Goal: Feedback & Contribution: Submit feedback/report problem

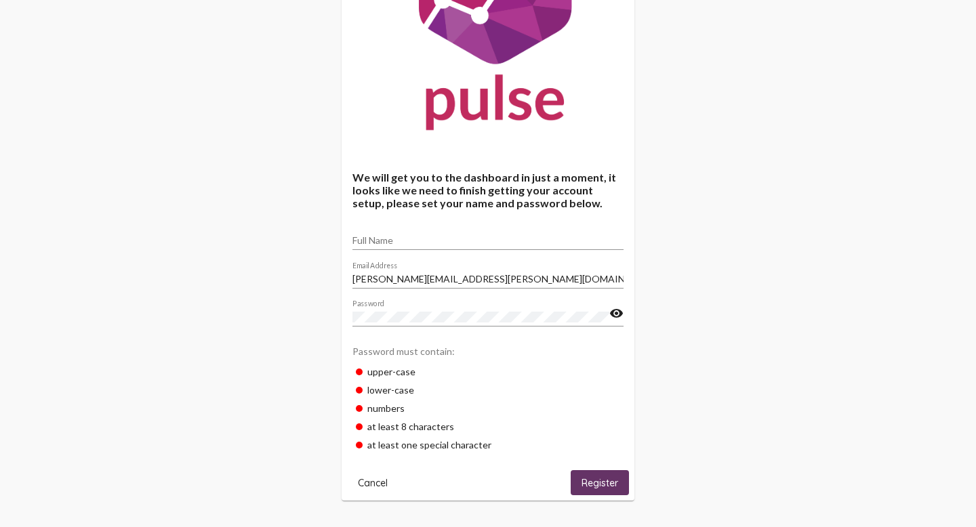
scroll to position [141, 0]
click at [372, 480] on span "Cancel" at bounding box center [373, 483] width 30 height 12
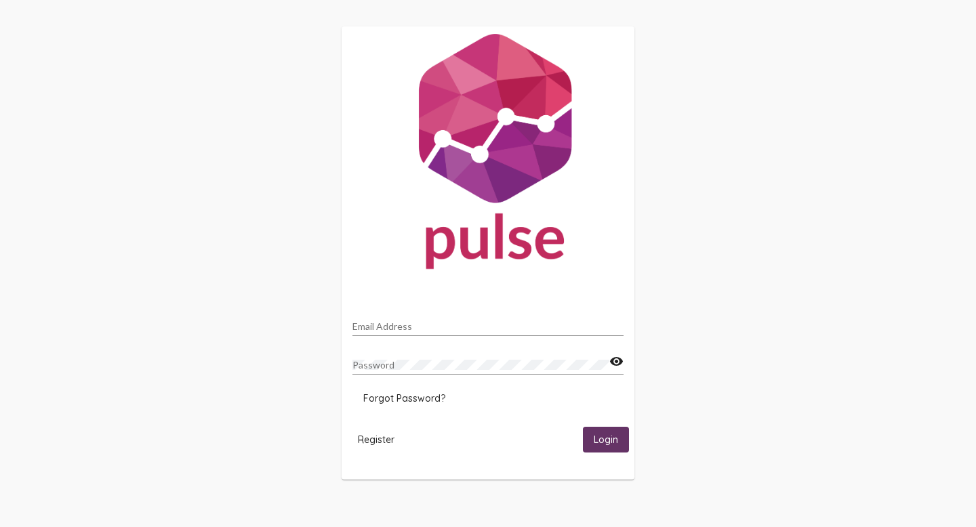
type input "[PERSON_NAME][EMAIL_ADDRESS][PERSON_NAME][DOMAIN_NAME]"
click at [598, 431] on button "Login" at bounding box center [606, 439] width 46 height 25
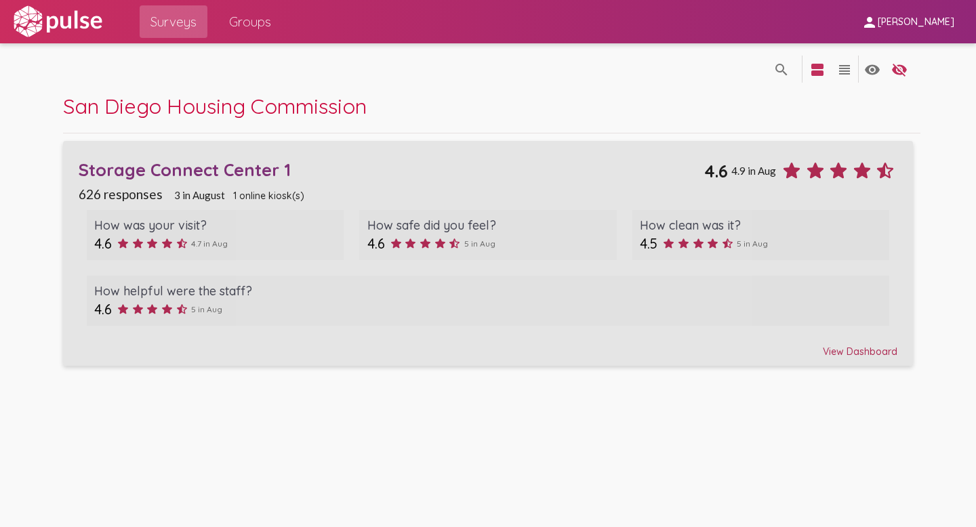
click at [835, 346] on div "View Dashboard" at bounding box center [488, 346] width 819 height 24
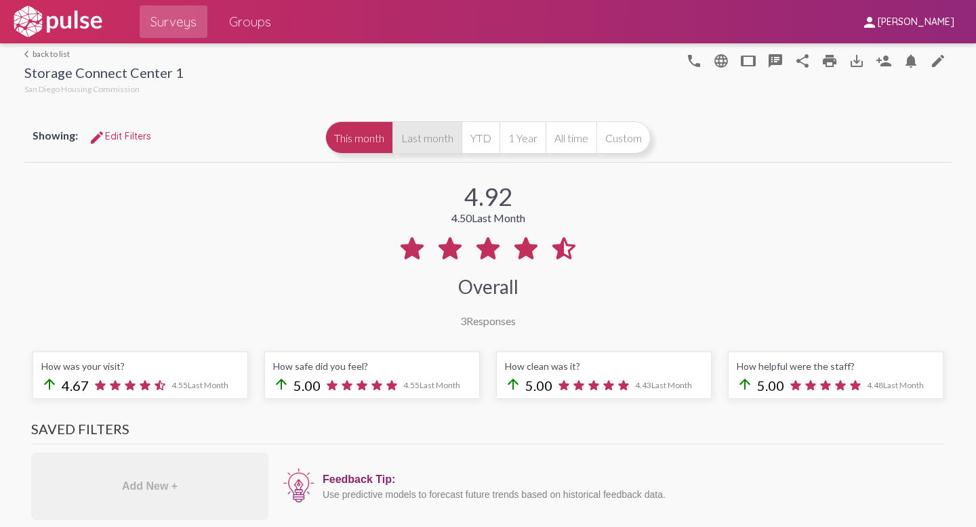
click at [424, 144] on button "Last month" at bounding box center [427, 137] width 69 height 33
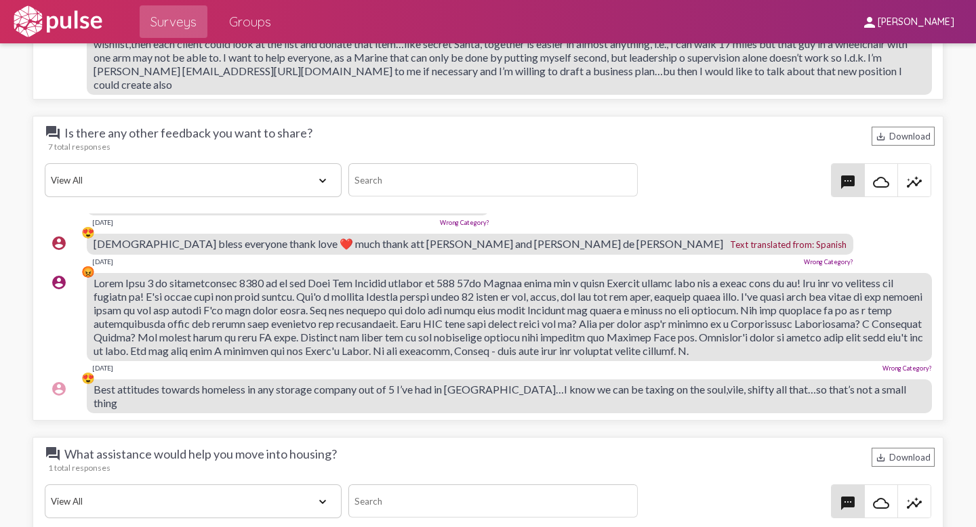
scroll to position [1937, 0]
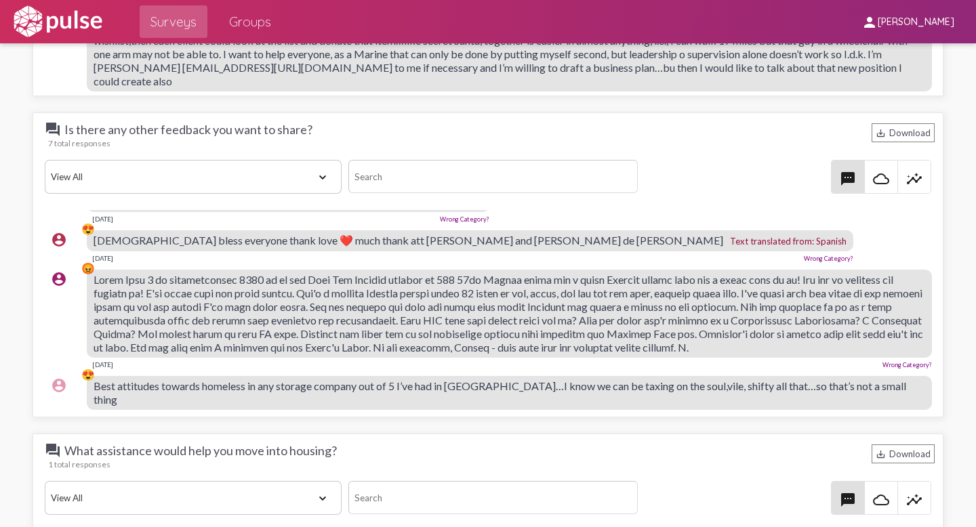
click at [804, 258] on link "Wrong Category?" at bounding box center [828, 258] width 49 height 7
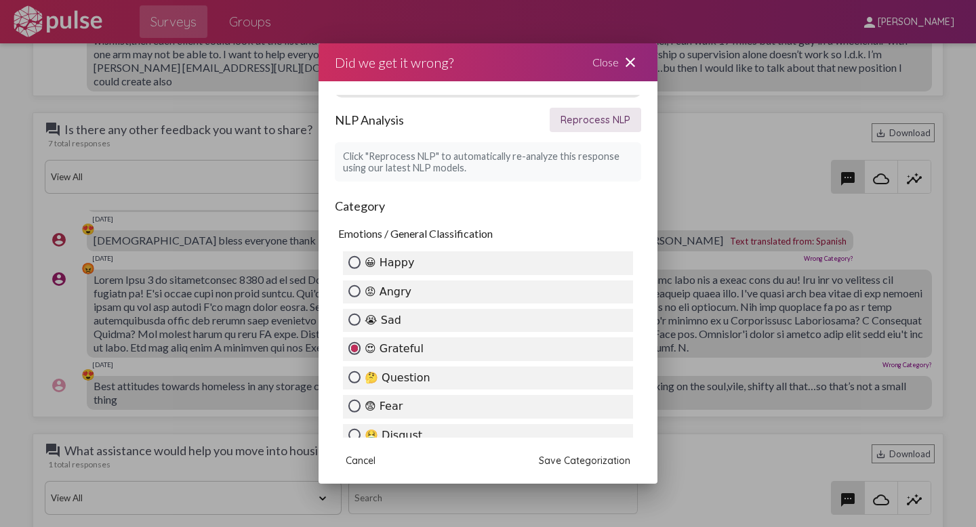
scroll to position [34, 0]
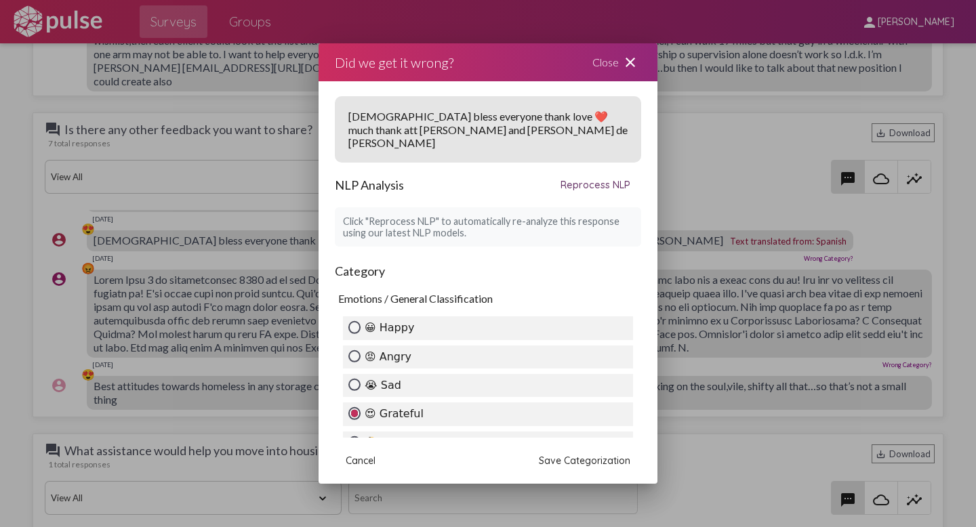
click at [625, 62] on mat-icon "close" at bounding box center [630, 62] width 16 height 16
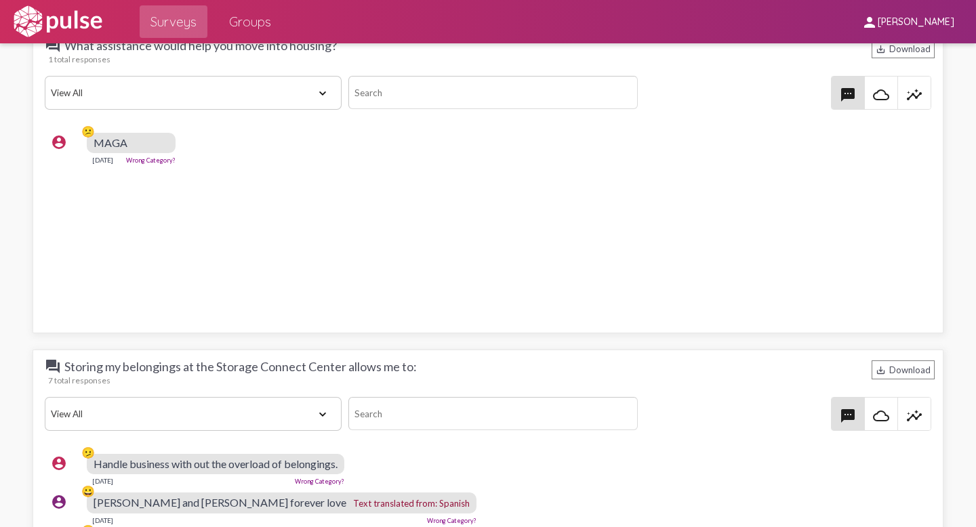
scroll to position [2345, 0]
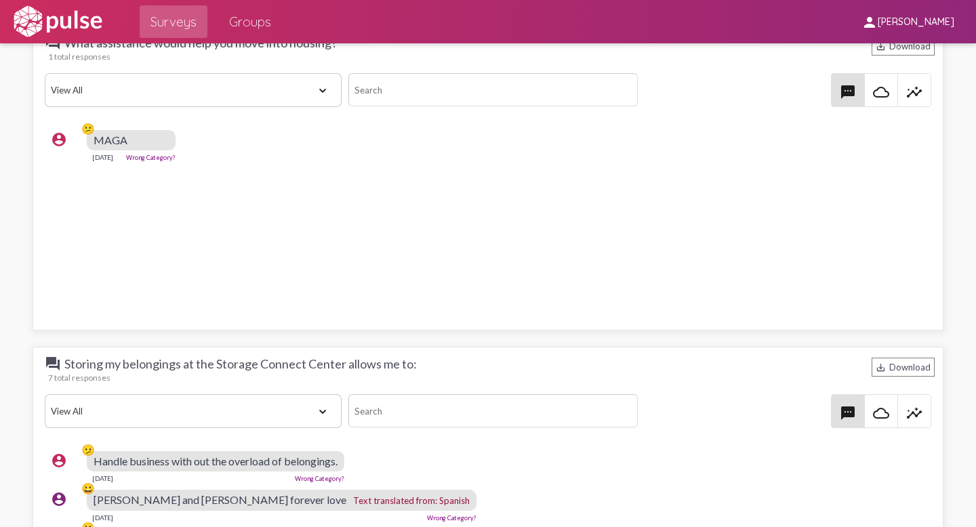
click at [174, 155] on link "Wrong Category?" at bounding box center [150, 157] width 49 height 7
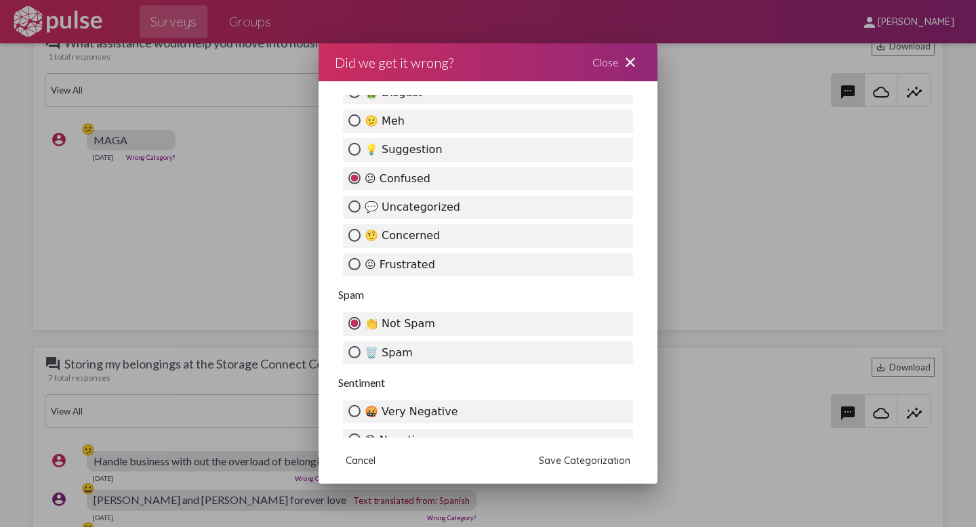
scroll to position [526, 0]
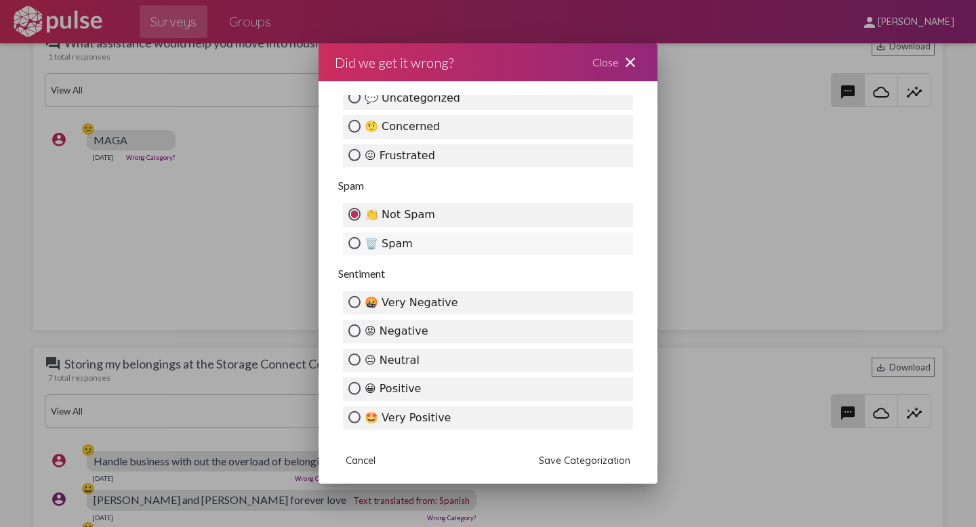
click at [361, 239] on label "🗑️ Spam" at bounding box center [488, 244] width 290 height 23
click at [361, 239] on input "🗑️ Spam" at bounding box center [354, 243] width 12 height 12
radio input "true"
click at [589, 460] on span "Save Categorization" at bounding box center [585, 461] width 92 height 12
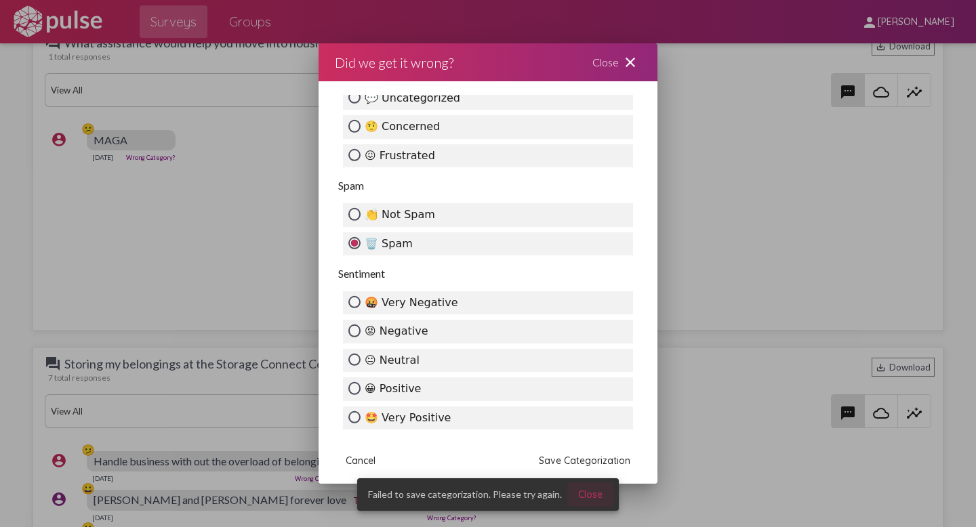
click at [588, 491] on span "Close" at bounding box center [590, 495] width 24 height 12
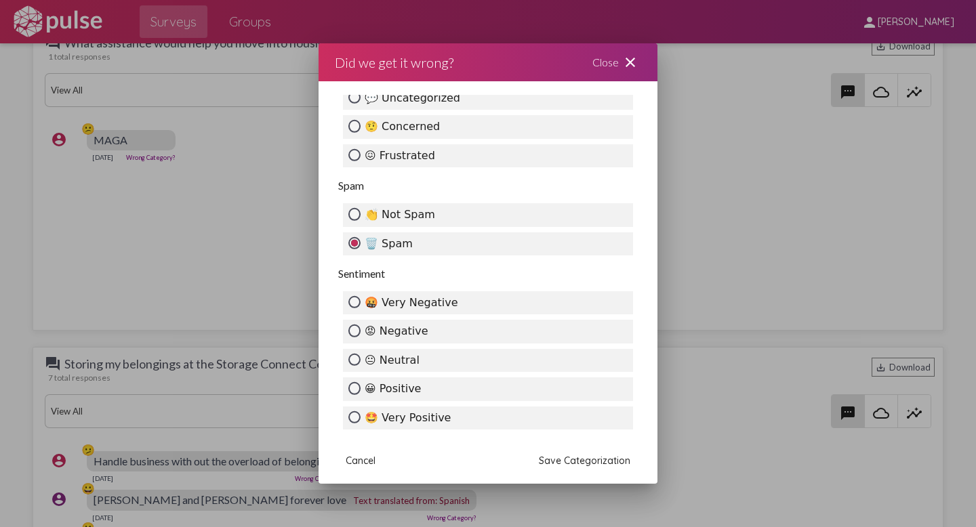
click at [565, 454] on button "Save Categorization" at bounding box center [584, 461] width 113 height 24
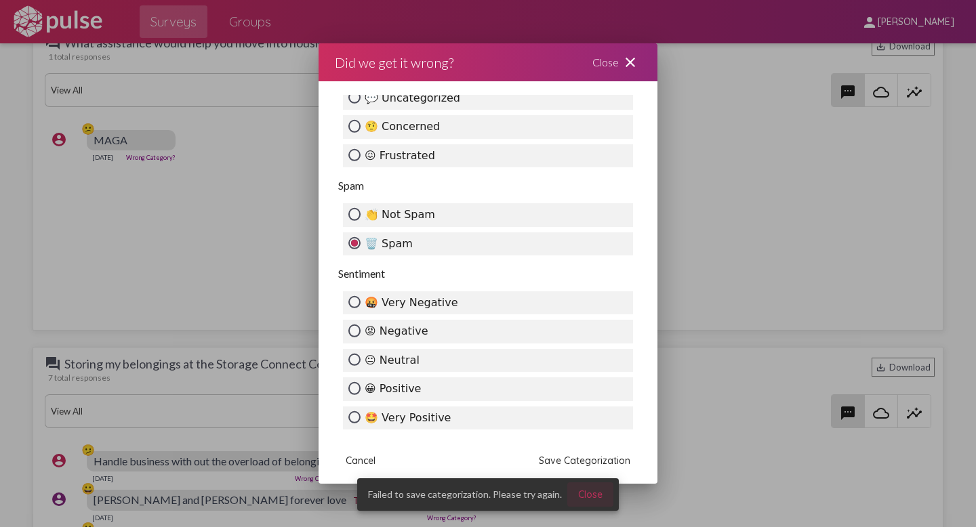
click at [590, 497] on span "Close" at bounding box center [590, 495] width 24 height 12
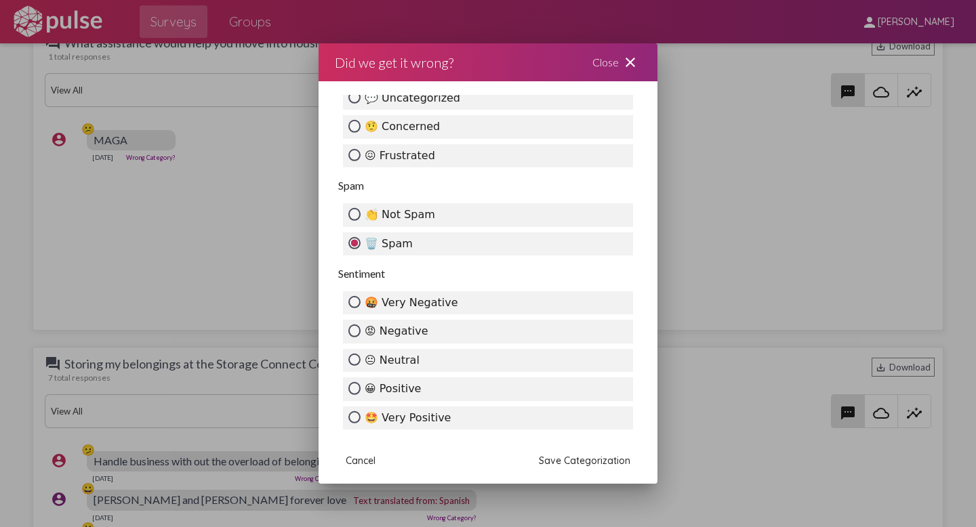
click at [551, 462] on span "Save Categorization" at bounding box center [585, 461] width 92 height 12
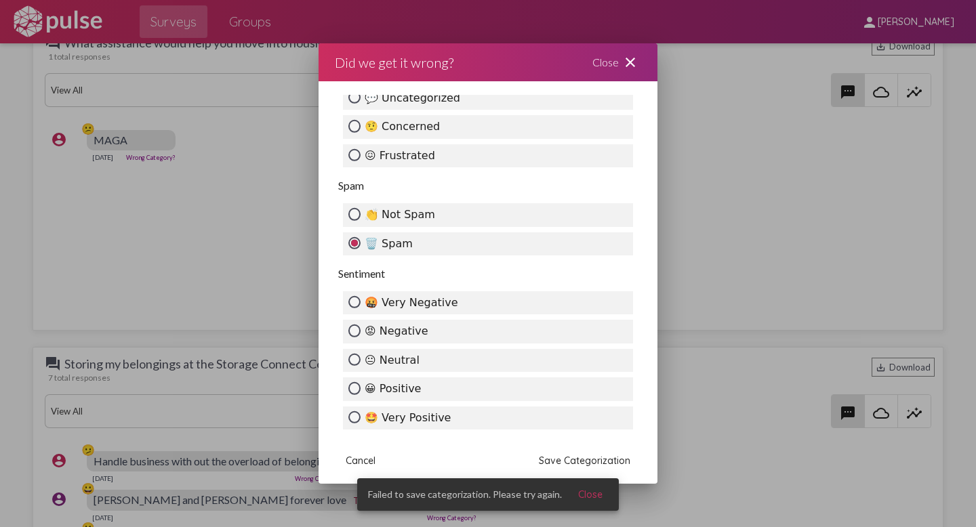
click at [616, 58] on div "Close close" at bounding box center [616, 62] width 81 height 38
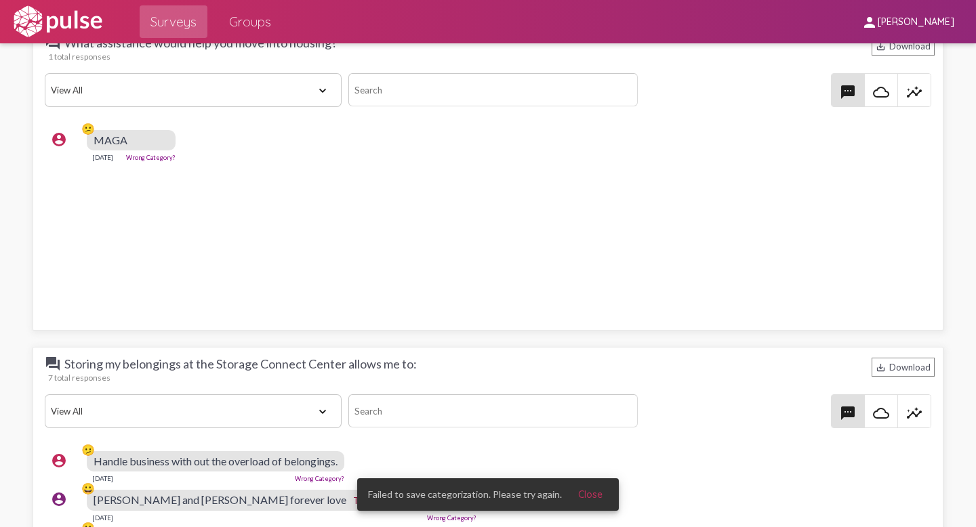
click at [144, 143] on div "MAGA" at bounding box center [131, 140] width 89 height 20
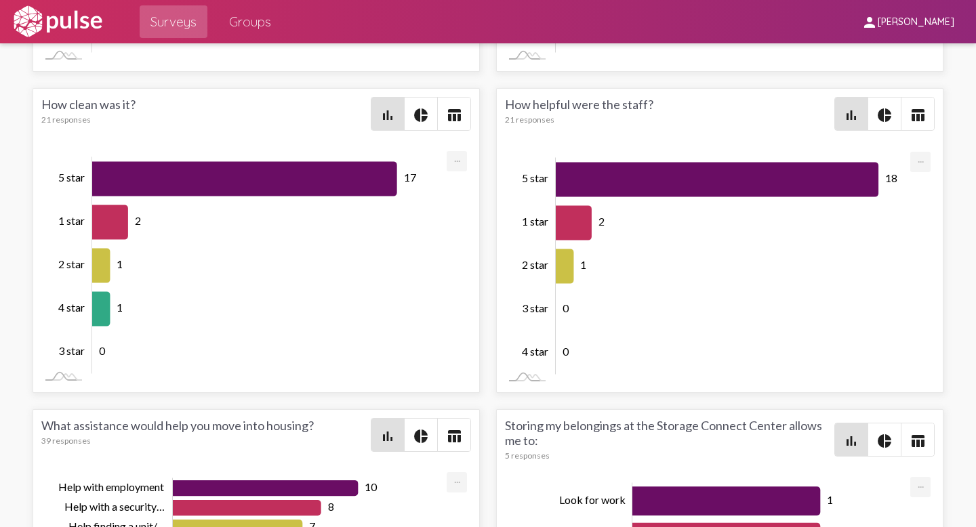
scroll to position [3299, 0]
